Goal: Transaction & Acquisition: Purchase product/service

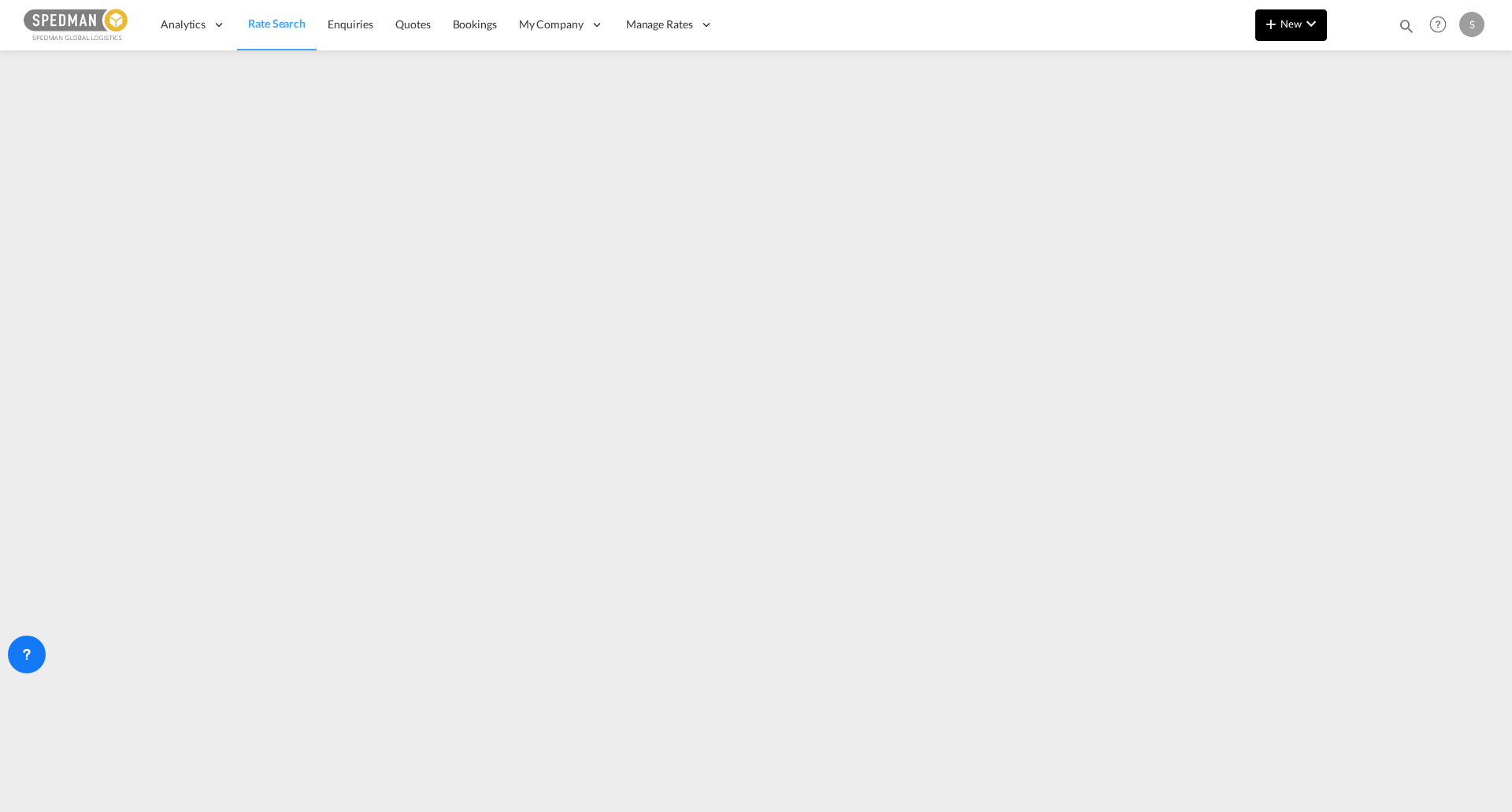
click at [1280, 31] on md-icon "icon-plus 400-fg" at bounding box center [1270, 24] width 19 height 19
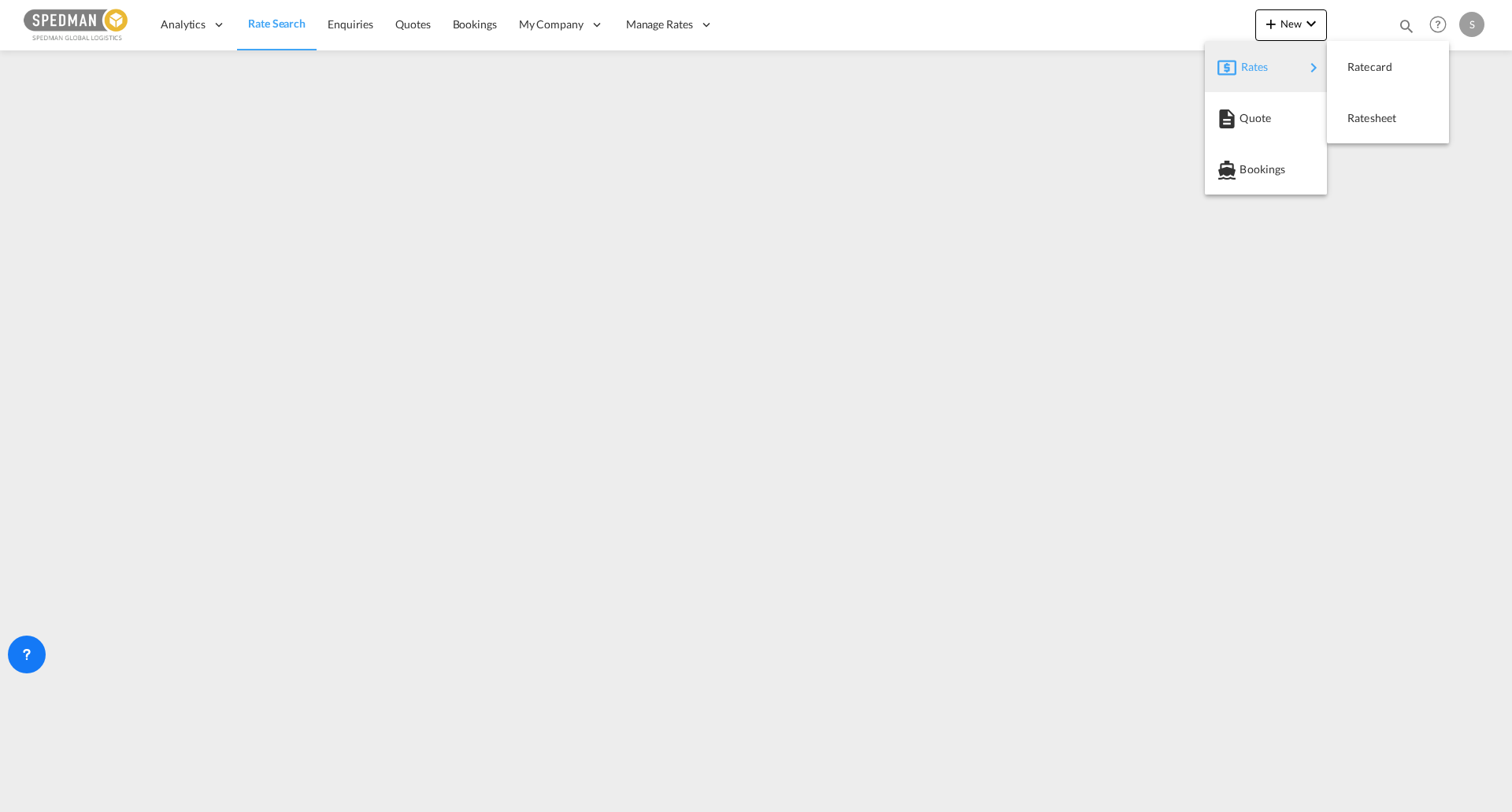
click at [1246, 66] on span "Rates" at bounding box center [1250, 67] width 19 height 31
click at [1378, 139] on button "Ratesheet" at bounding box center [1387, 117] width 122 height 51
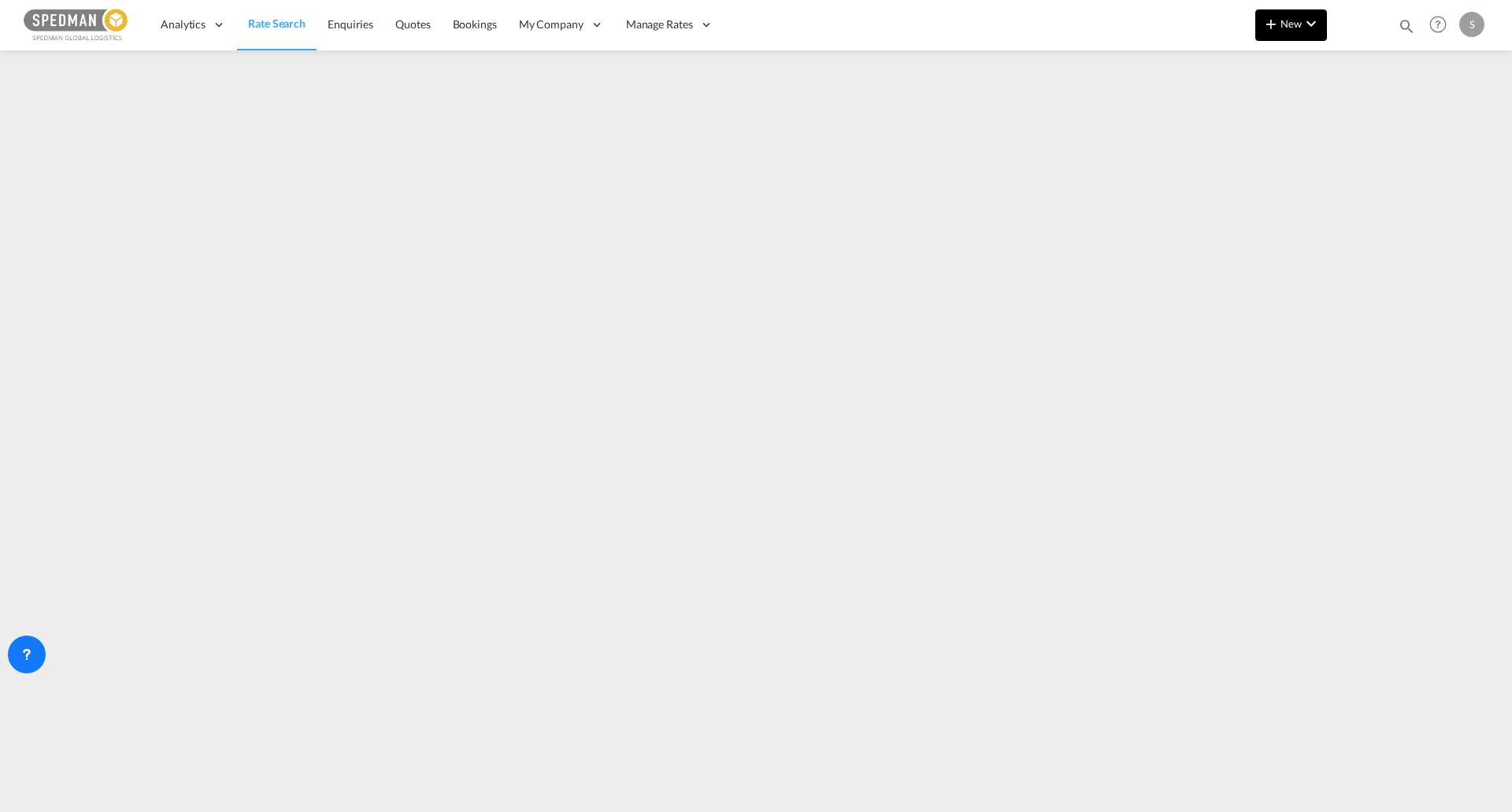
click at [1293, 21] on span "New" at bounding box center [1290, 24] width 59 height 13
click at [1262, 77] on div "Rates" at bounding box center [1272, 67] width 63 height 40
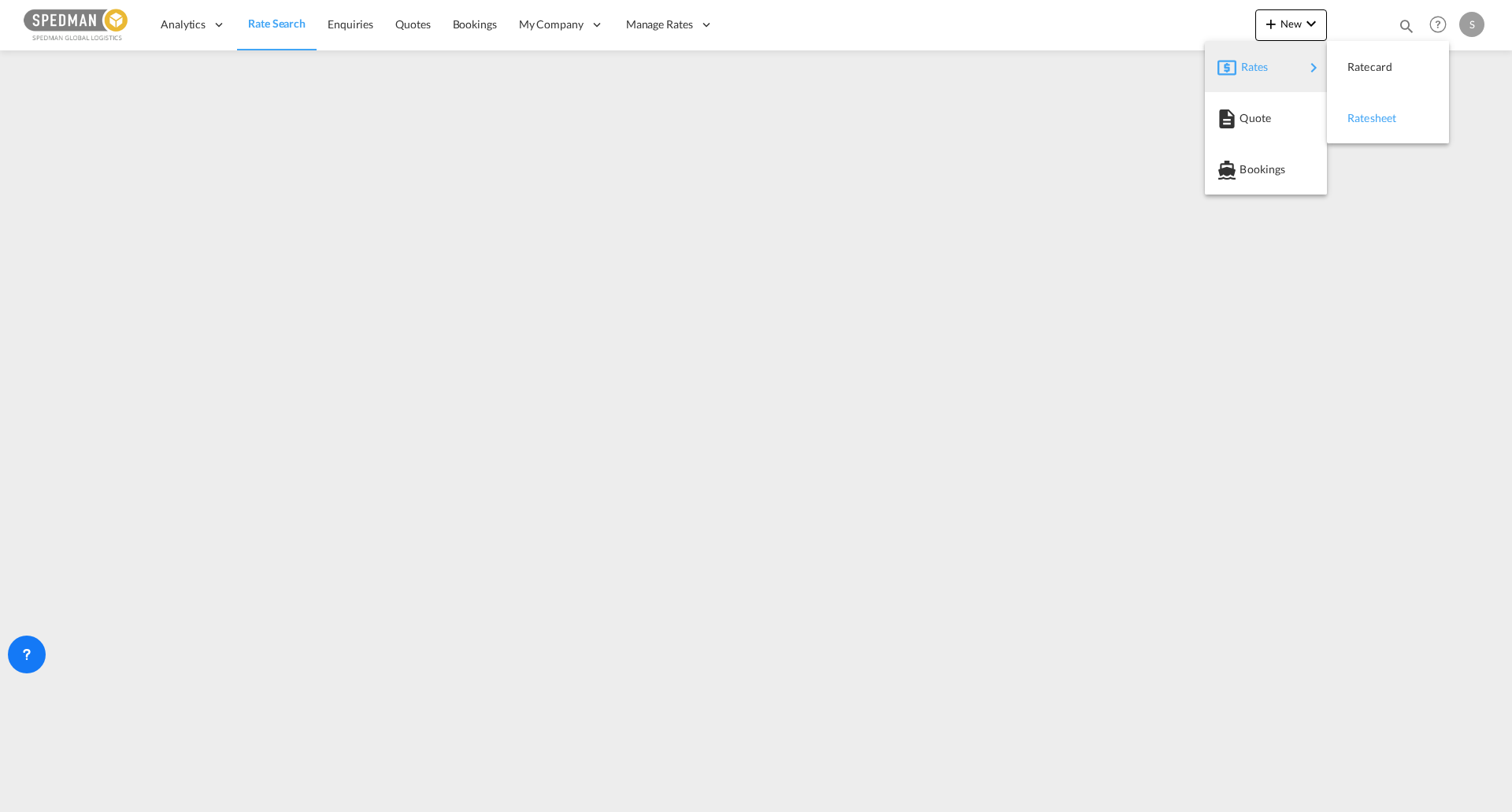
click at [1365, 114] on span "Ratesheet" at bounding box center [1355, 118] width 18 height 31
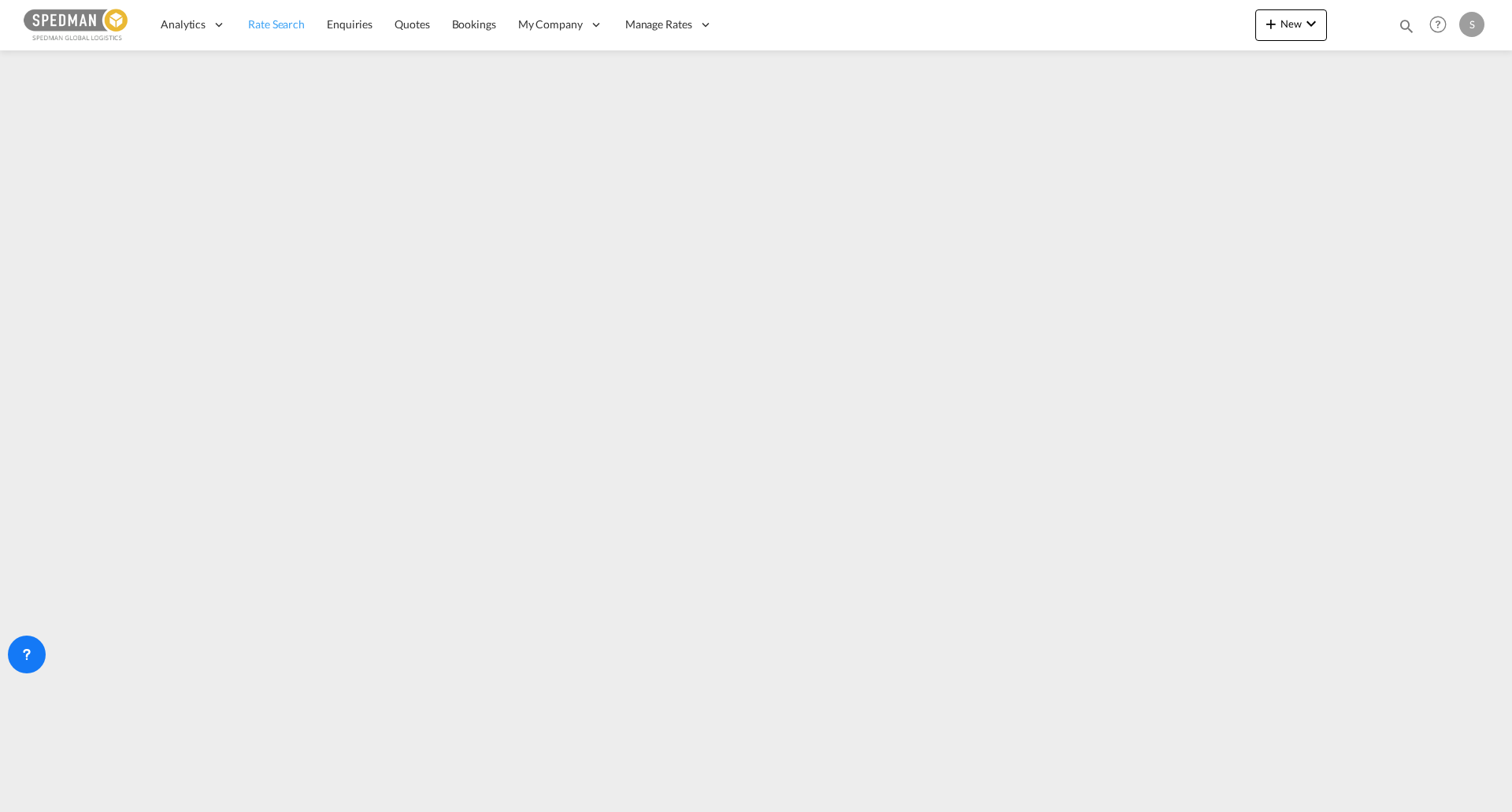
click at [293, 44] on link "Rate Search" at bounding box center [275, 24] width 78 height 51
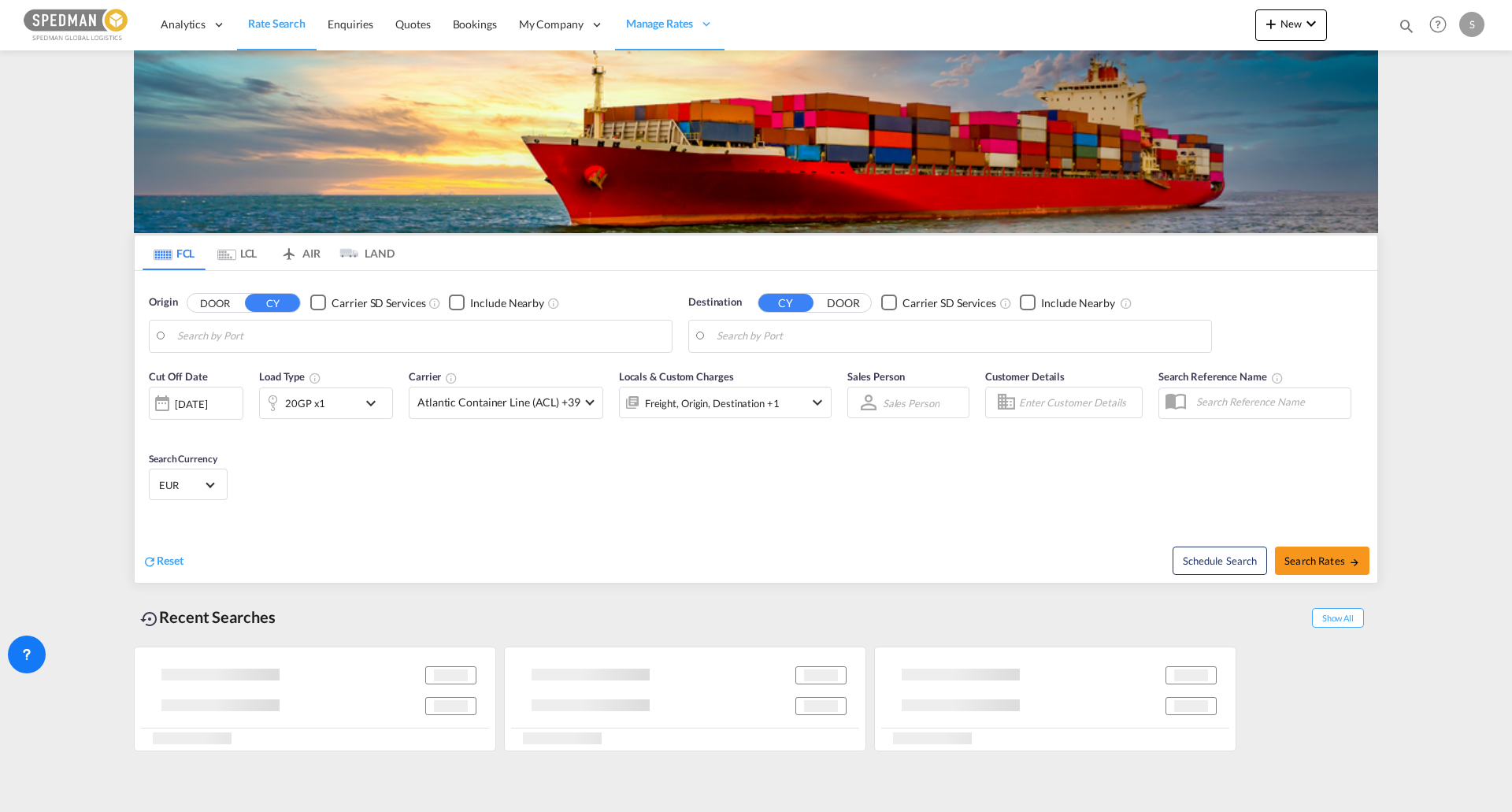
type input "[GEOGRAPHIC_DATA], DKFRC"
type input "[PERSON_NAME] ([PERSON_NAME]), [GEOGRAPHIC_DATA]"
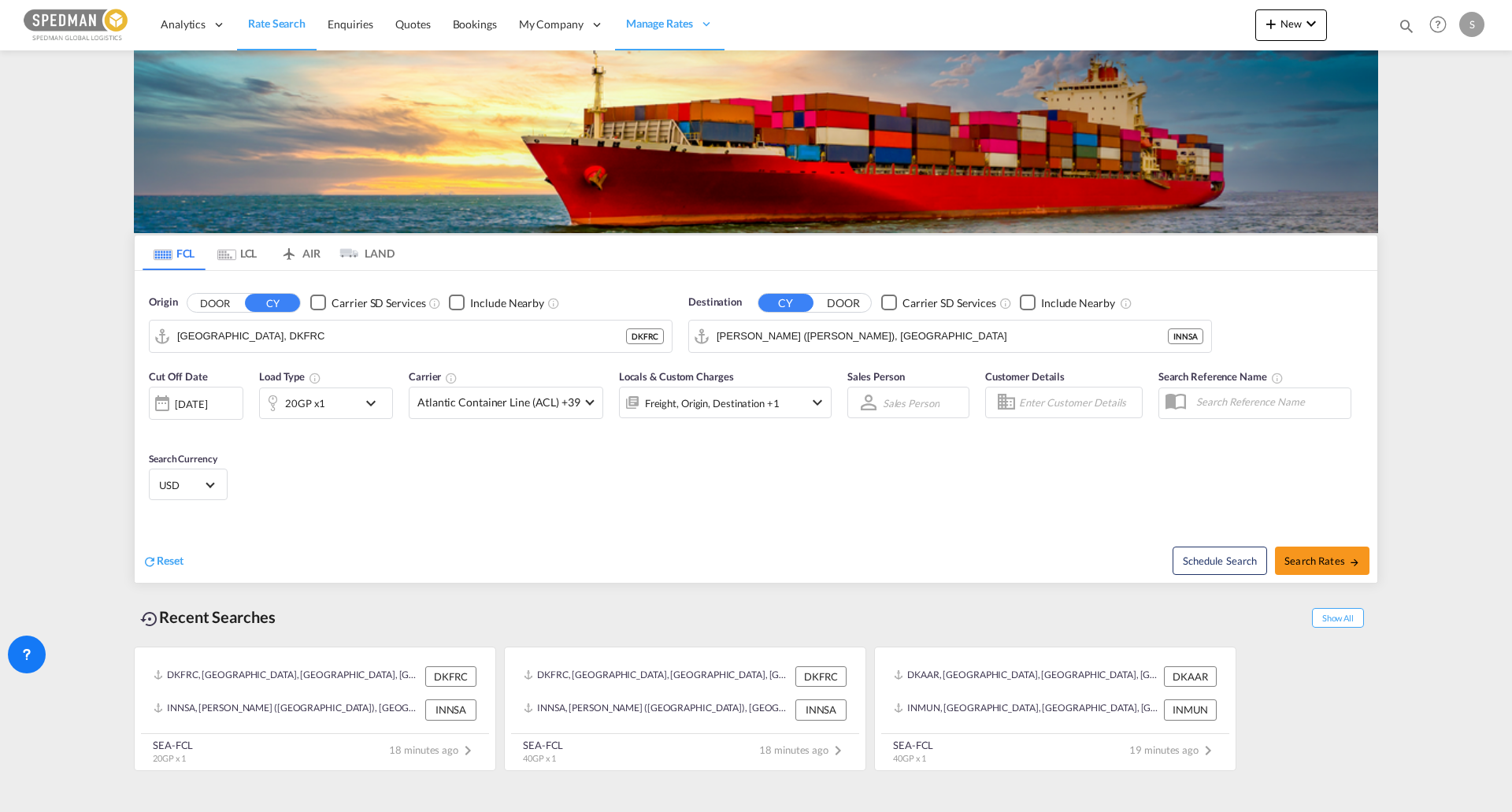
click at [88, 247] on md-content "Analytics Reports Dashboard Rate Search Enquiries Quotes Bookings" at bounding box center [756, 406] width 1512 height 812
click at [289, 351] on md-autocomplete-wrap "[GEOGRAPHIC_DATA], DKFRC" at bounding box center [401, 339] width 449 height 31
click at [289, 351] on md-autocomplete-wrap "[GEOGRAPHIC_DATA], DKFRC" at bounding box center [420, 339] width 487 height 31
click at [293, 345] on input "[GEOGRAPHIC_DATA], DKFRC" at bounding box center [420, 336] width 487 height 24
click at [294, 345] on input "[GEOGRAPHIC_DATA], DKFRC" at bounding box center [420, 336] width 487 height 24
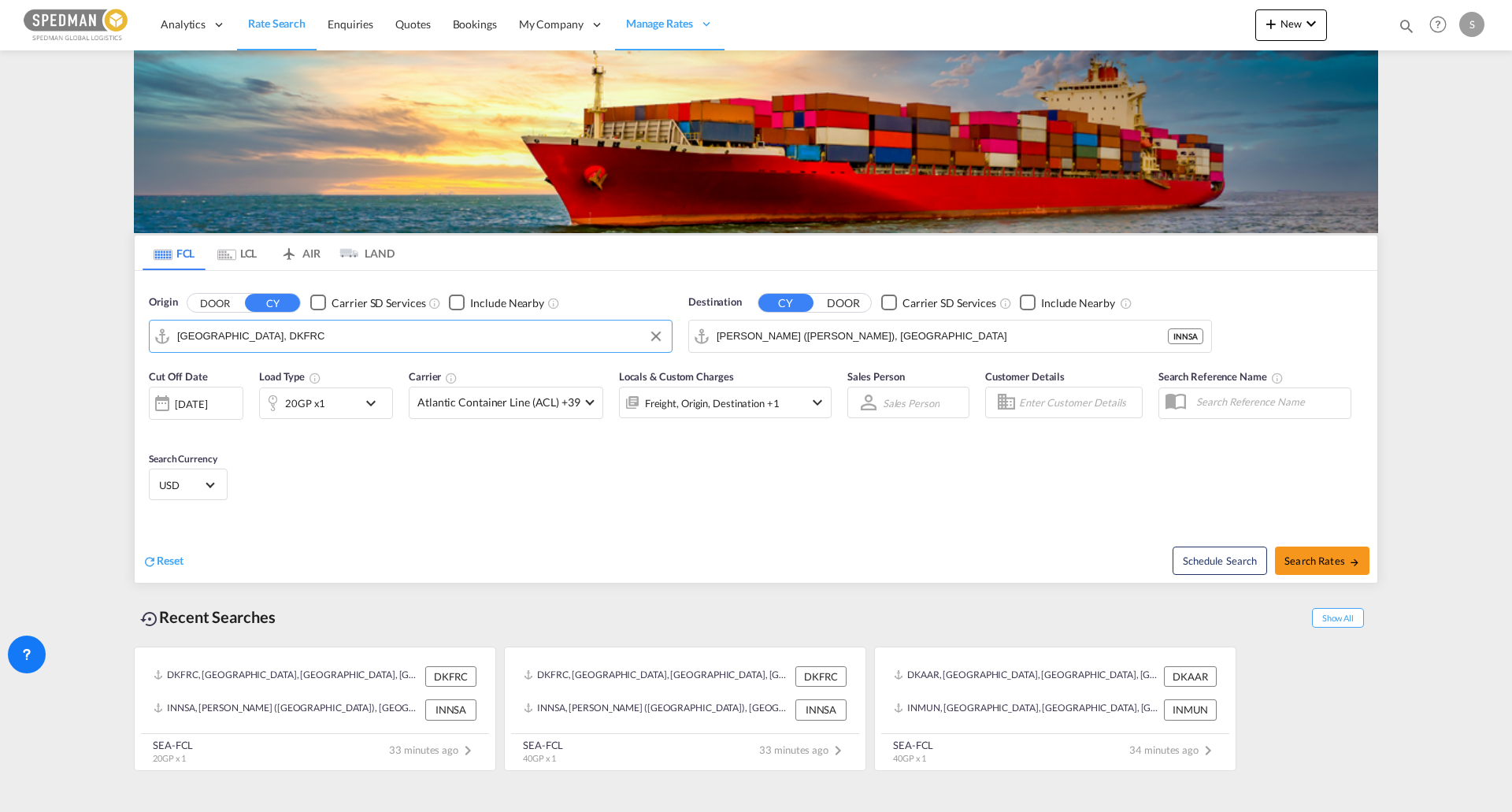
click at [294, 345] on input "[GEOGRAPHIC_DATA], DKFRC" at bounding box center [420, 336] width 487 height 24
click at [309, 375] on div "Aarhus [GEOGRAPHIC_DATA] DKAAR" at bounding box center [299, 379] width 299 height 47
type input "[GEOGRAPHIC_DATA], [GEOGRAPHIC_DATA]"
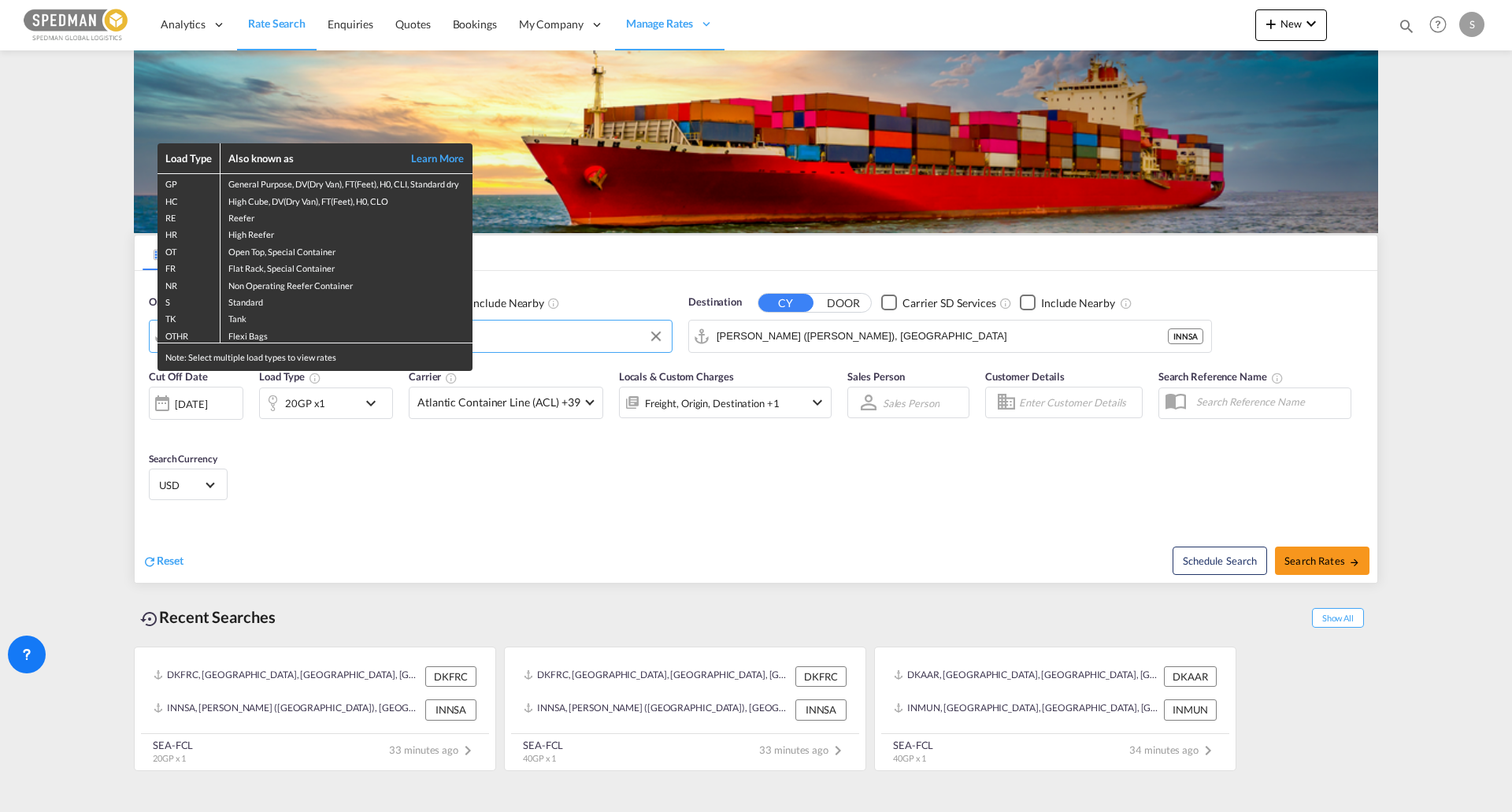
click at [877, 350] on div "Load Type Also known as Learn More GP General Purpose, DV(Dry Van), FT(Feet), H…" at bounding box center [756, 406] width 1512 height 812
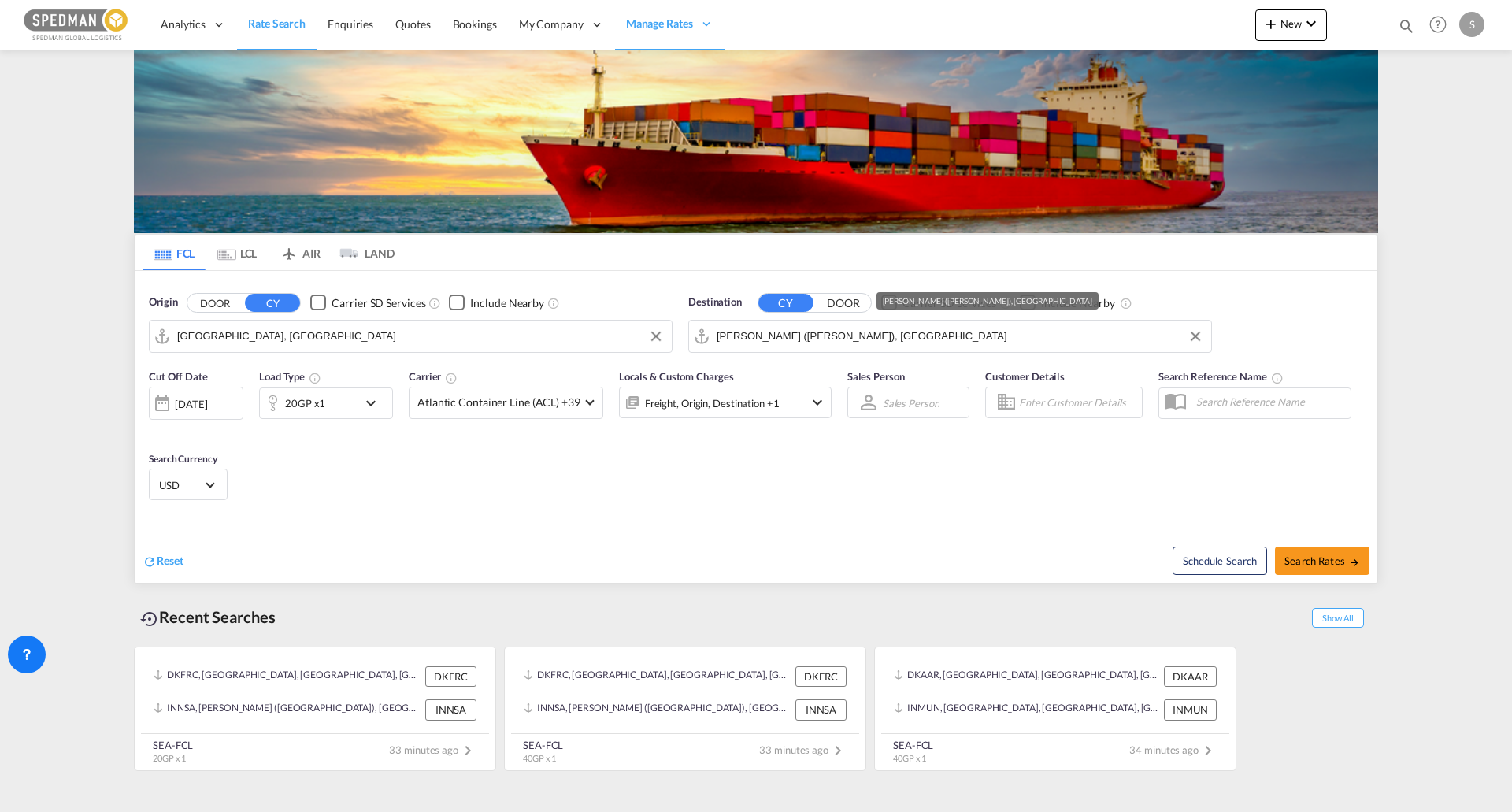
click at [891, 332] on input "[PERSON_NAME] ([PERSON_NAME]), [GEOGRAPHIC_DATA]" at bounding box center [960, 336] width 487 height 24
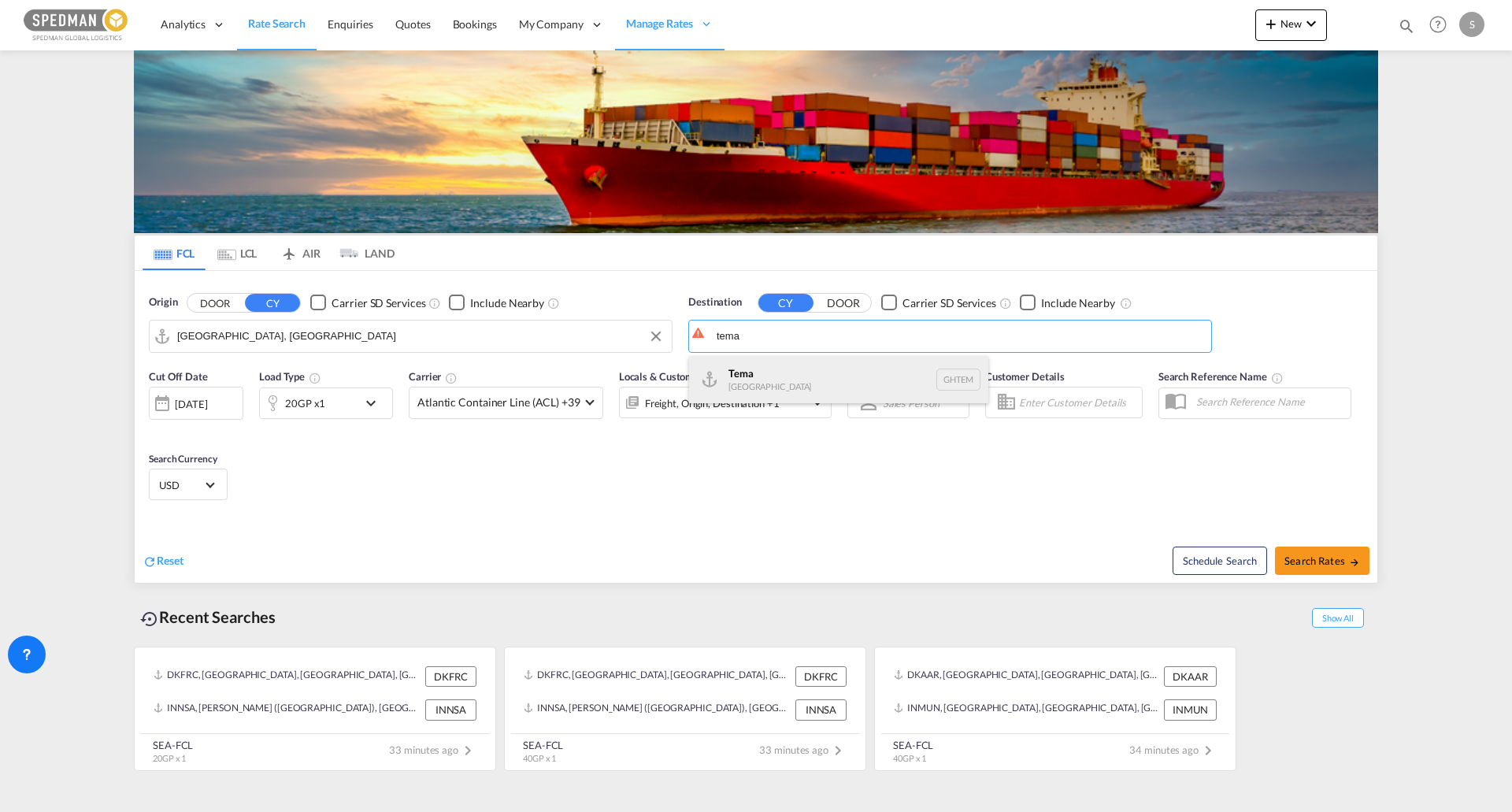
click at [844, 390] on div "Tema [GEOGRAPHIC_DATA] [GEOGRAPHIC_DATA]" at bounding box center [838, 379] width 299 height 47
type input "Tema, GHTEM"
click at [358, 406] on div "20GP x1" at bounding box center [326, 403] width 134 height 31
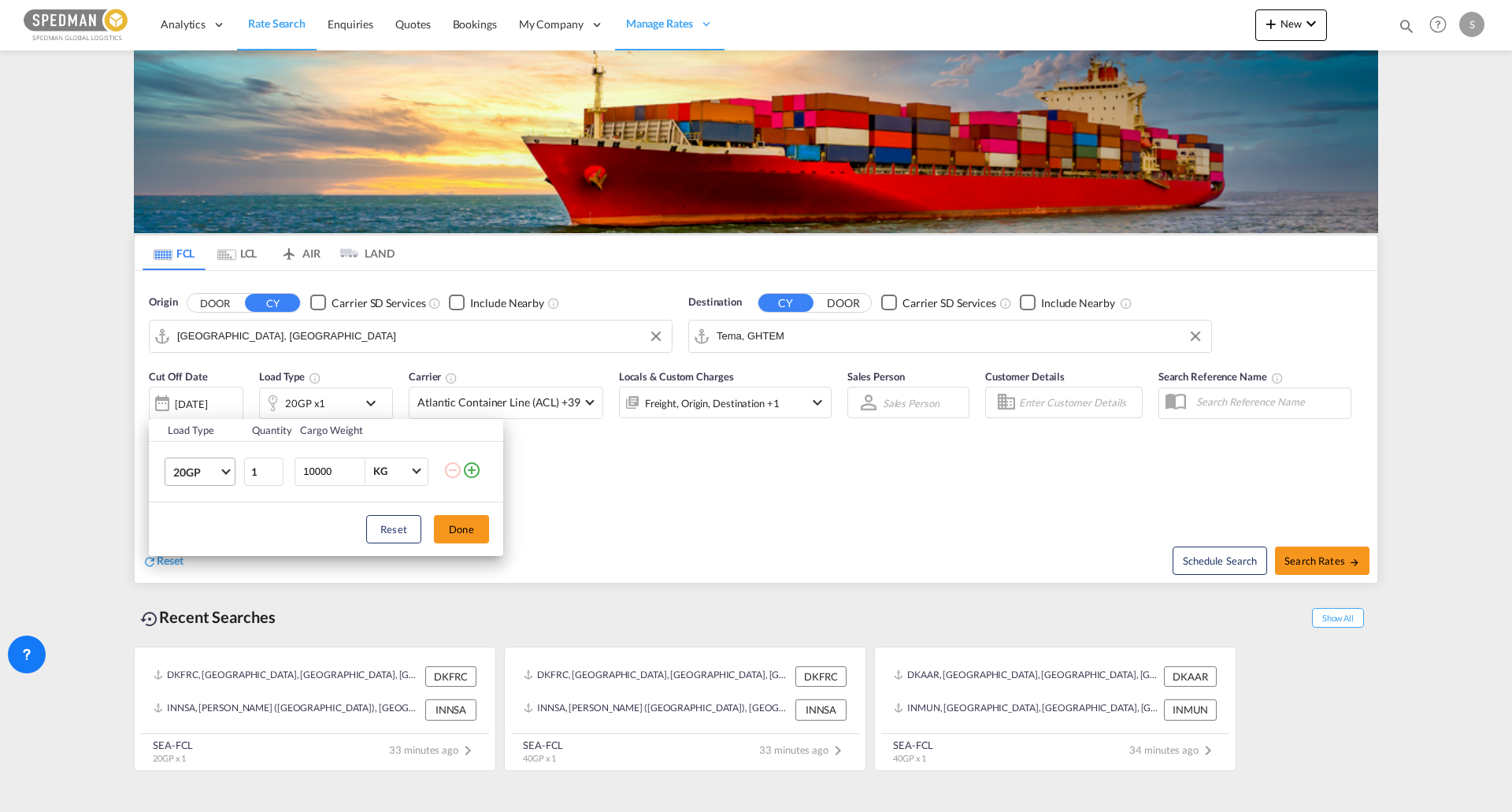
click at [222, 474] on md-select-value "20GP" at bounding box center [203, 472] width 63 height 27
click at [213, 542] on md-option "40HC" at bounding box center [214, 547] width 107 height 38
click at [467, 530] on button "Done" at bounding box center [461, 529] width 55 height 29
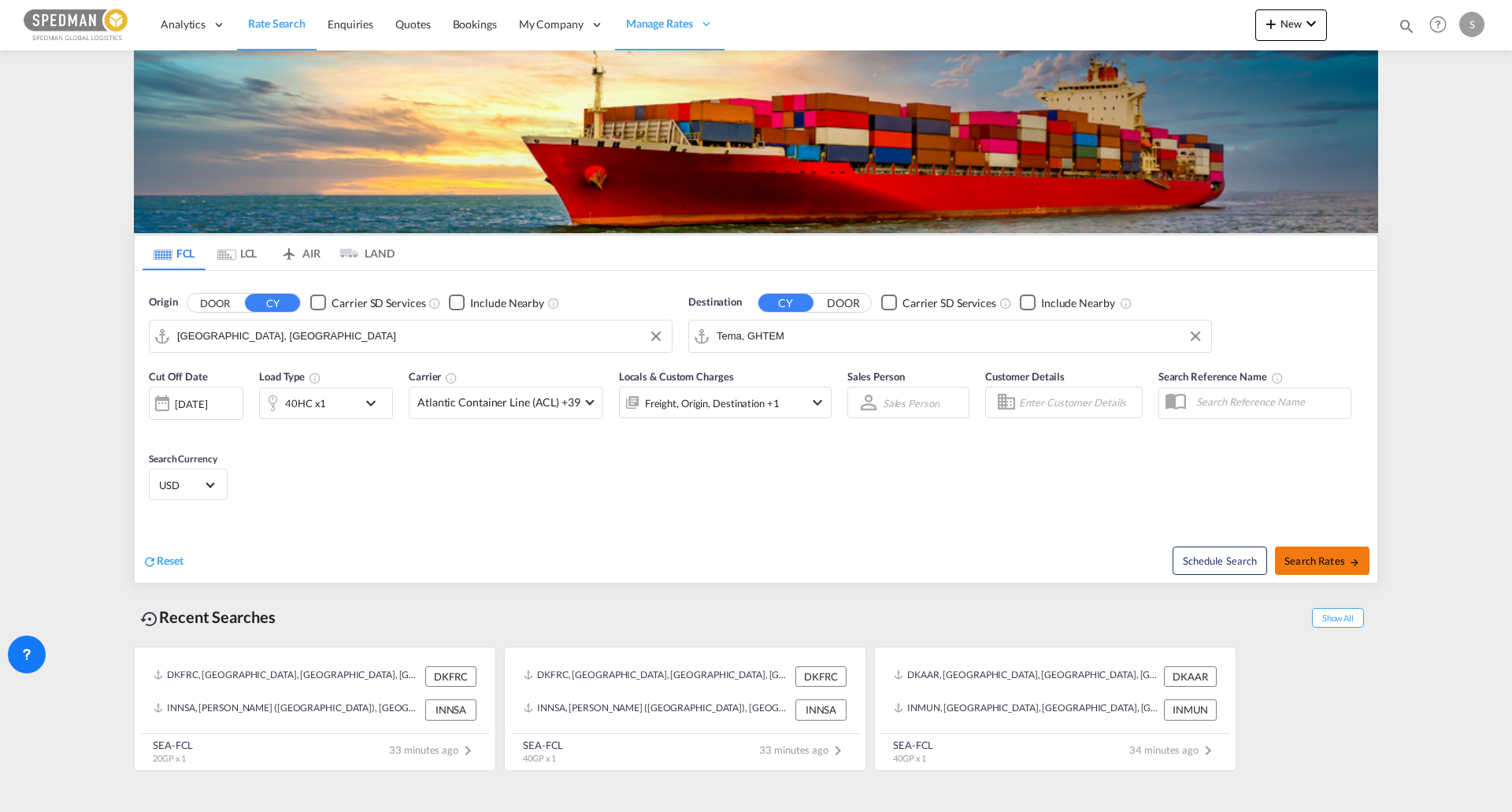
click at [1354, 554] on span "Search Rates" at bounding box center [1322, 560] width 76 height 13
type input "DKAAR to GHTEM / [DATE]"
